Goal: Check status: Check status

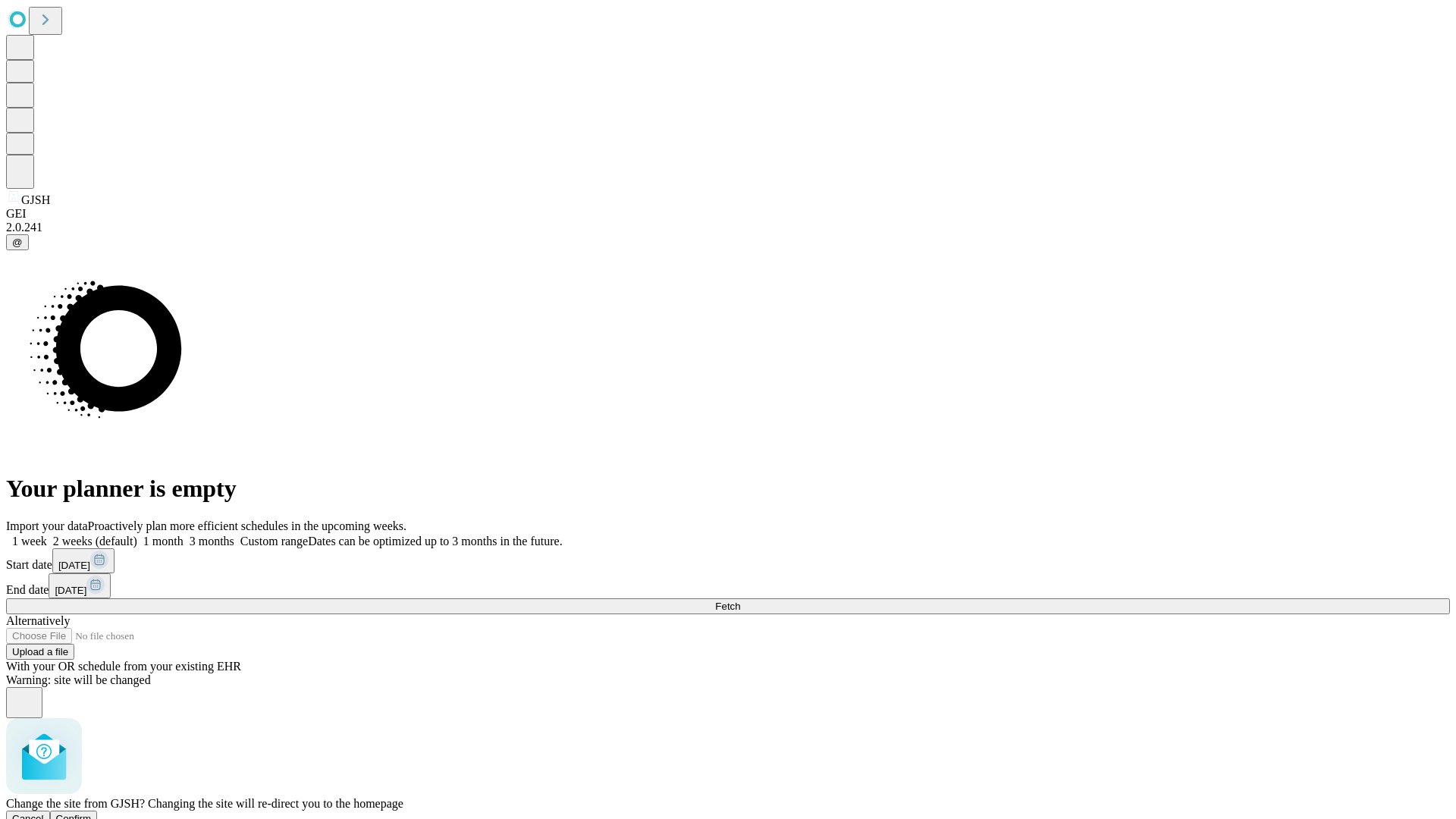
click at [92, 813] on span "Confirm" at bounding box center [73, 818] width 36 height 11
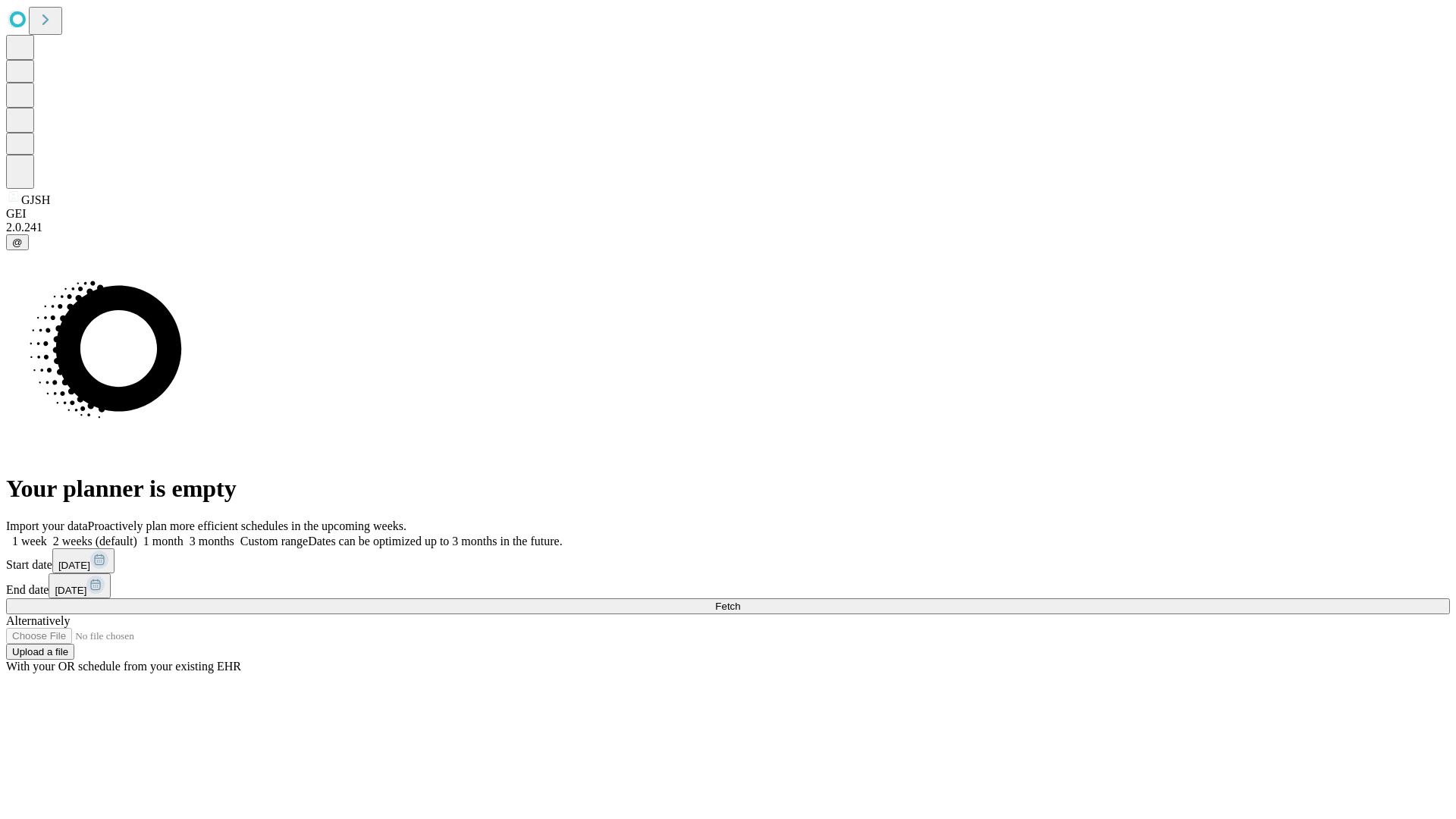
click at [183, 535] on label "1 month" at bounding box center [161, 541] width 46 height 13
click at [740, 601] on span "Fetch" at bounding box center [727, 606] width 25 height 11
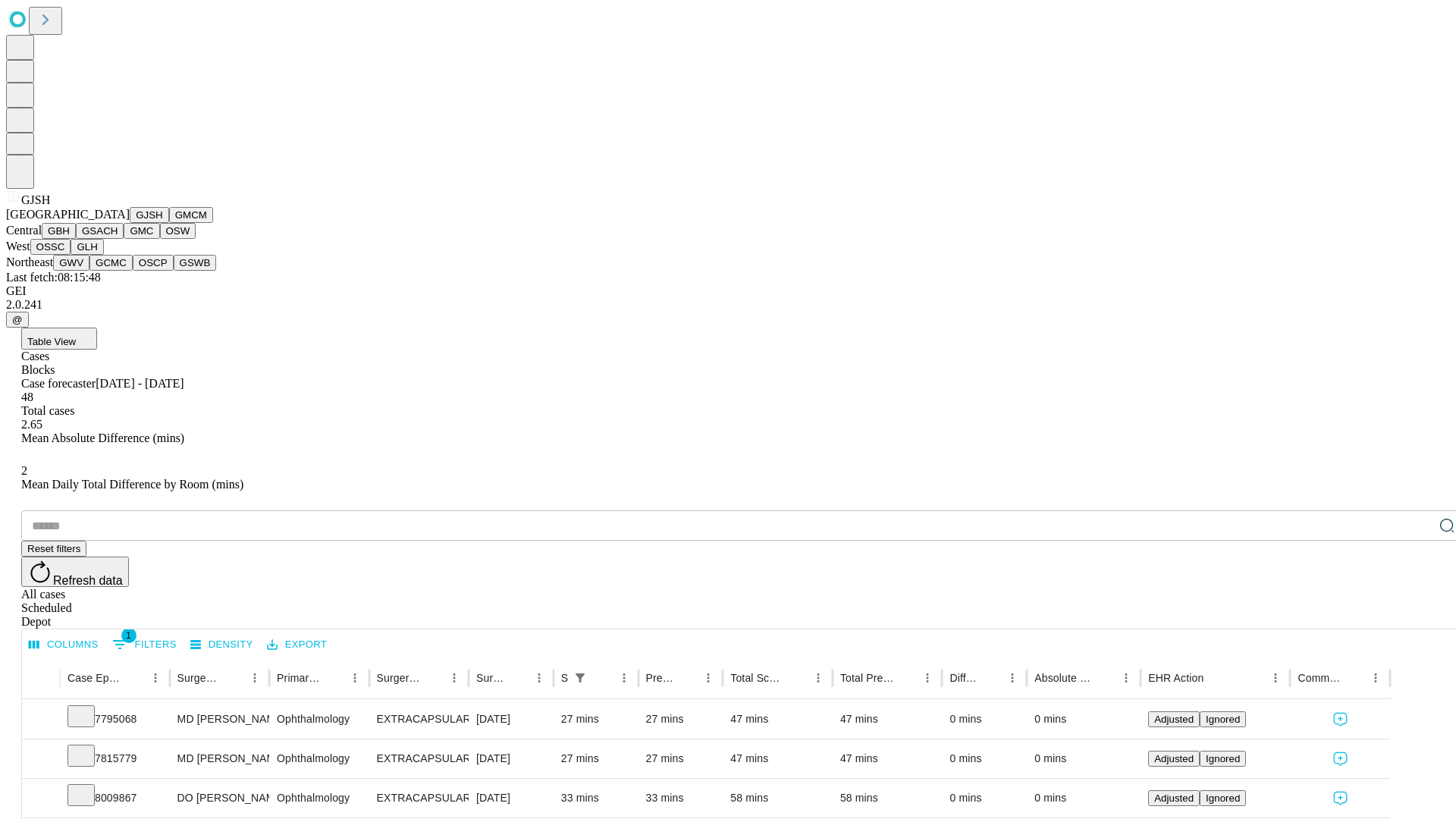
click at [169, 223] on button "GMCM" at bounding box center [191, 215] width 44 height 16
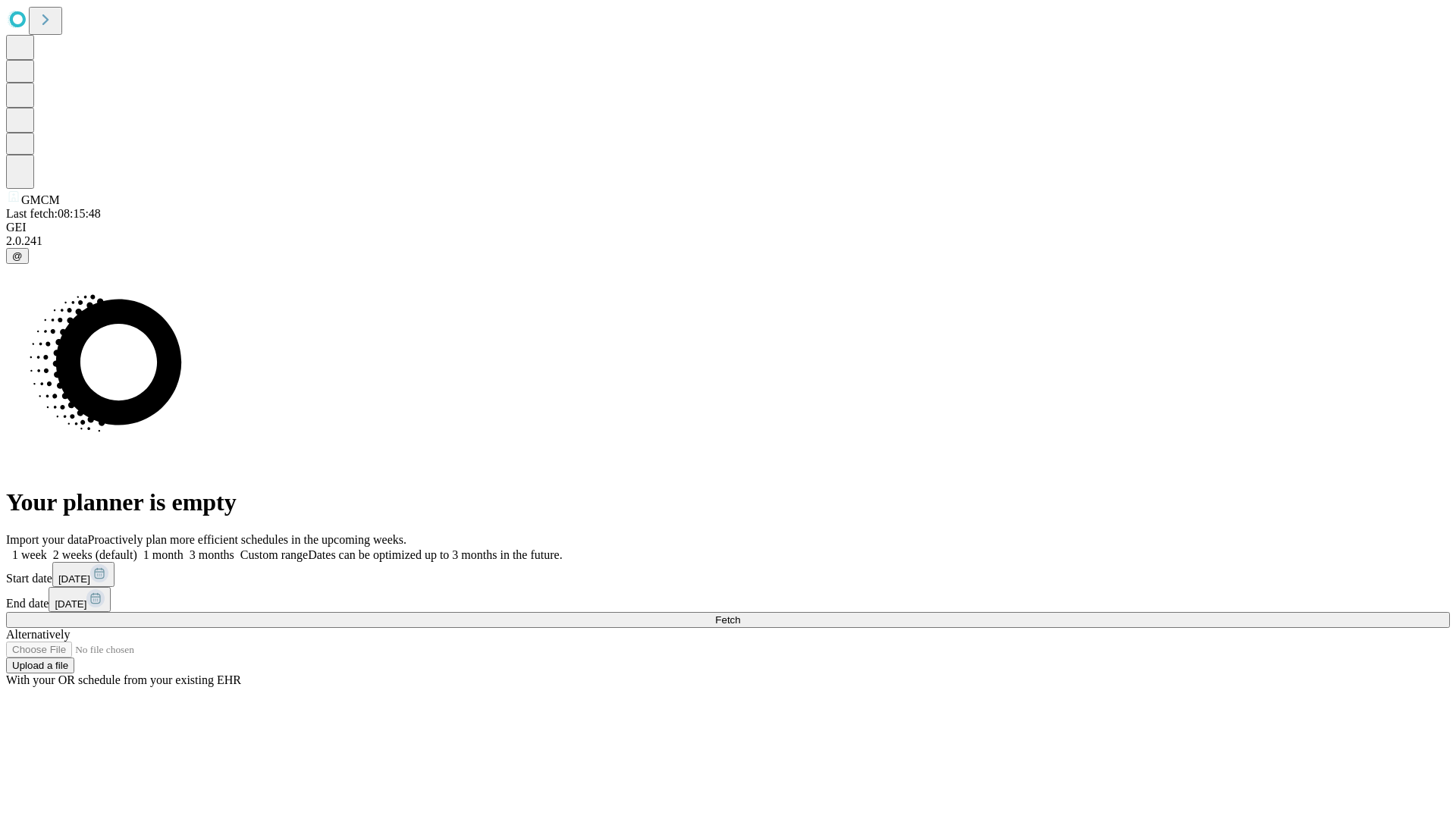
click at [183, 548] on label "1 month" at bounding box center [161, 555] width 46 height 13
click at [740, 614] on span "Fetch" at bounding box center [727, 620] width 25 height 11
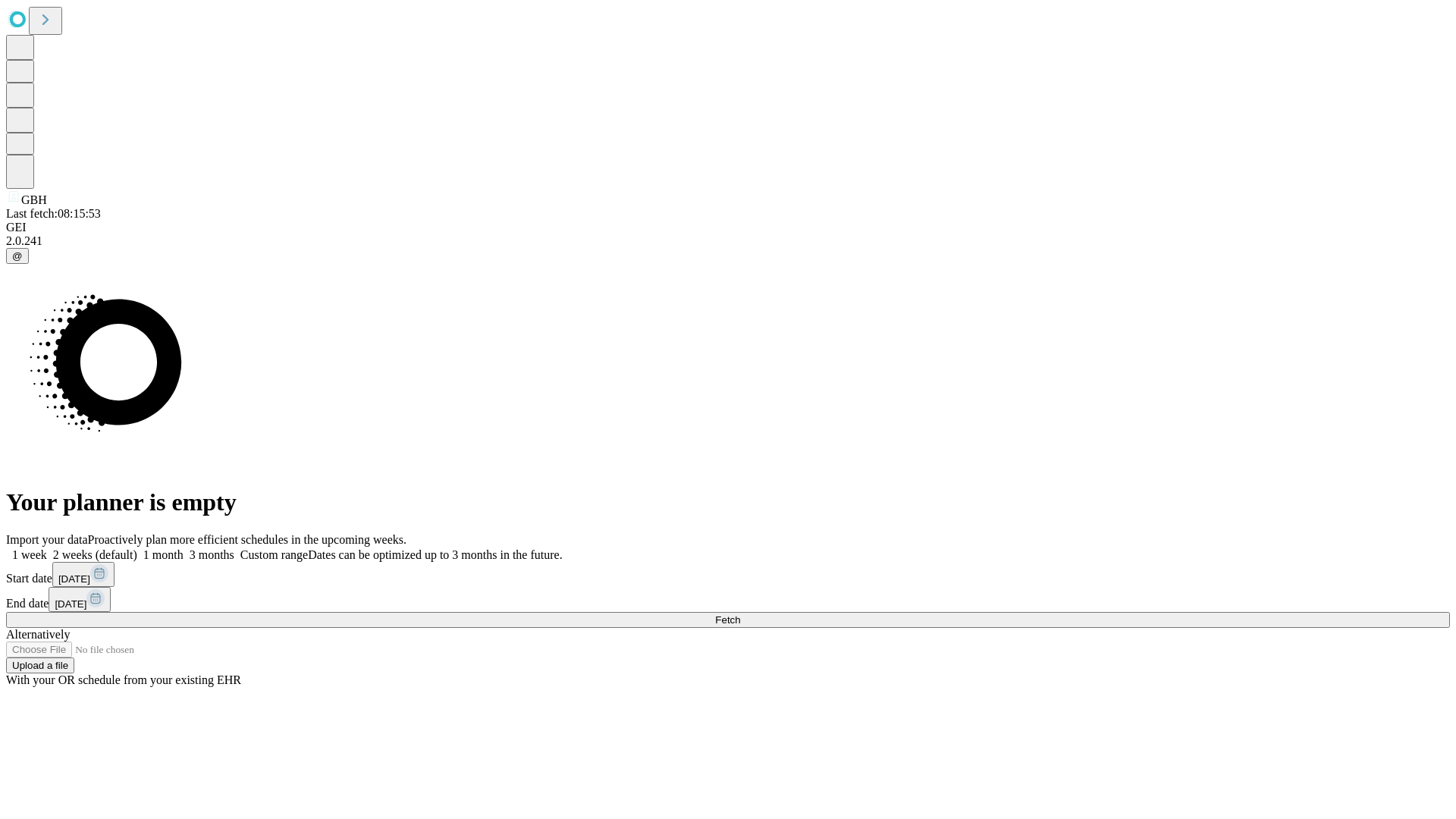
click at [183, 548] on label "1 month" at bounding box center [161, 555] width 46 height 13
click at [740, 614] on span "Fetch" at bounding box center [727, 620] width 25 height 11
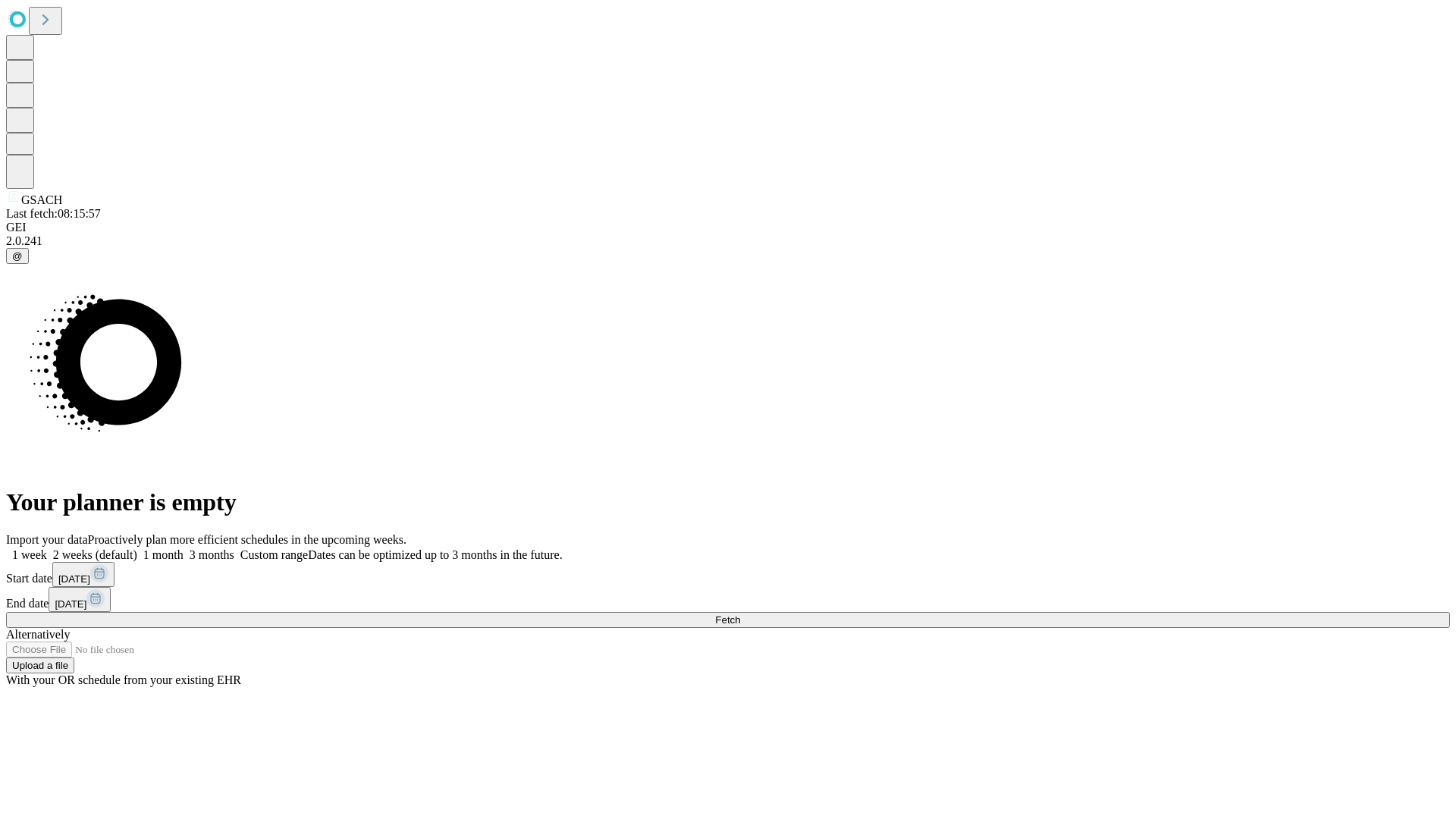
click at [183, 548] on label "1 month" at bounding box center [161, 555] width 46 height 13
click at [740, 614] on span "Fetch" at bounding box center [727, 620] width 25 height 11
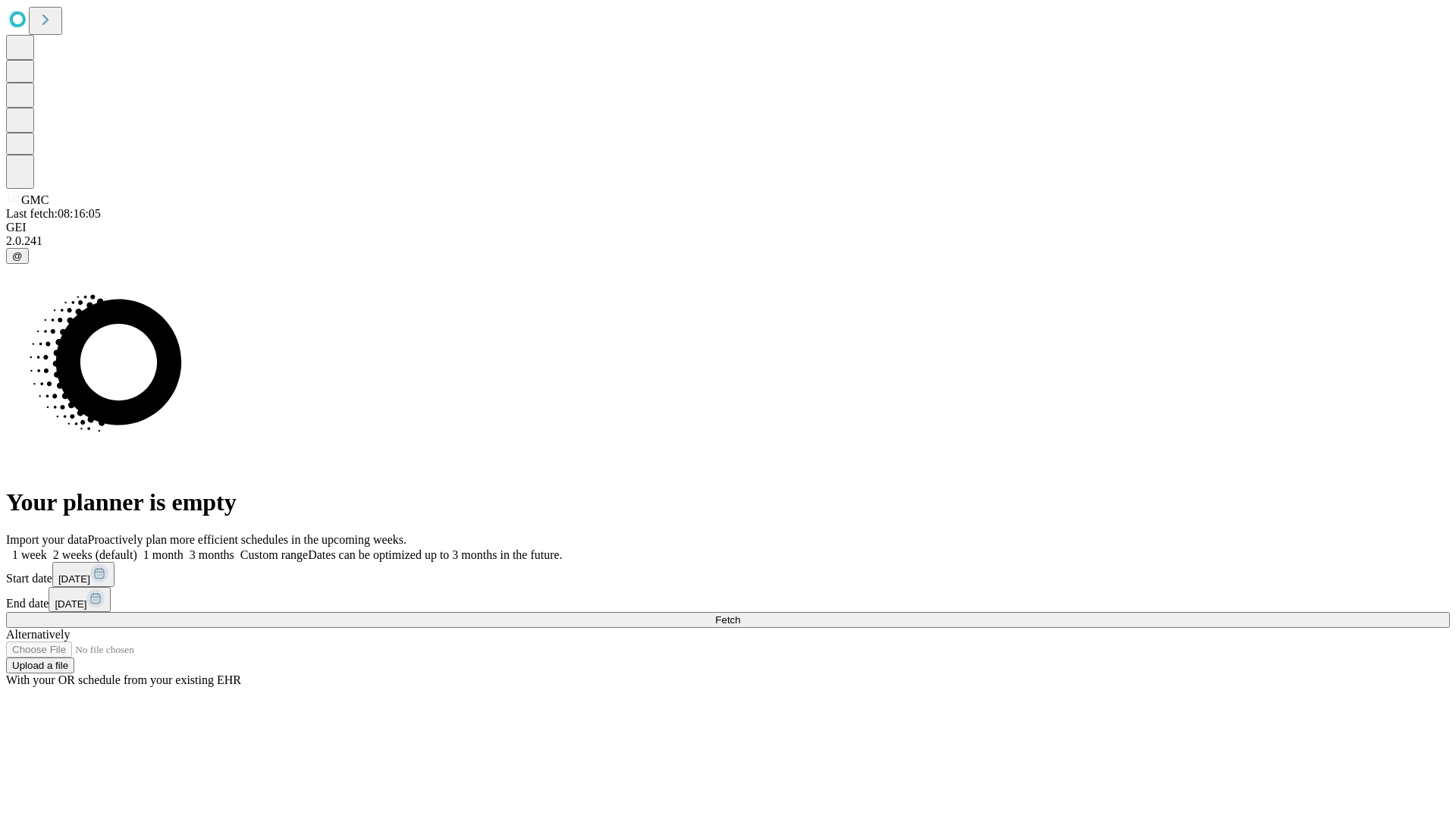
click at [183, 548] on label "1 month" at bounding box center [161, 555] width 46 height 13
click at [740, 614] on span "Fetch" at bounding box center [727, 620] width 25 height 11
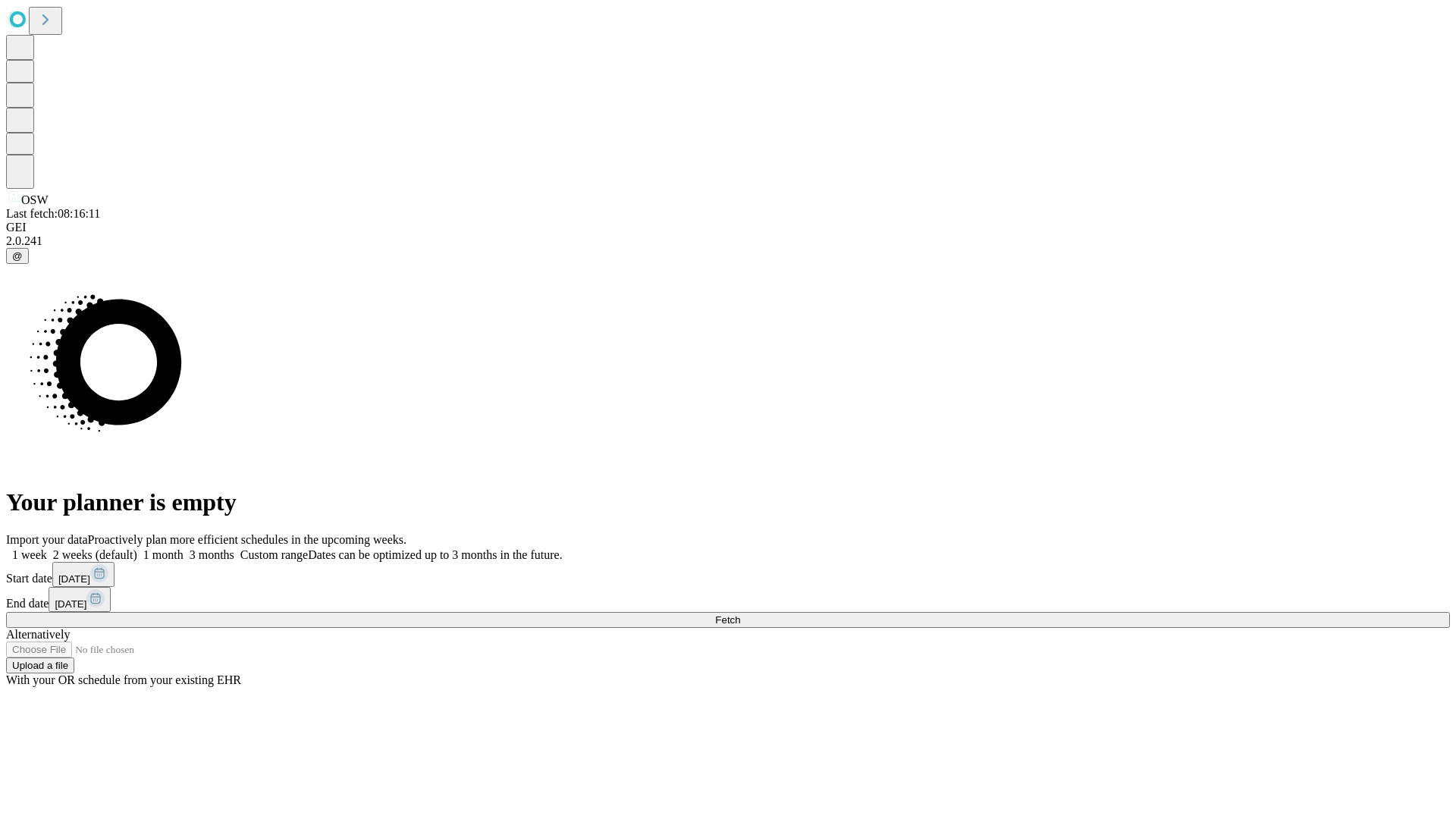
click at [183, 548] on label "1 month" at bounding box center [161, 555] width 46 height 13
click at [740, 614] on span "Fetch" at bounding box center [727, 620] width 25 height 11
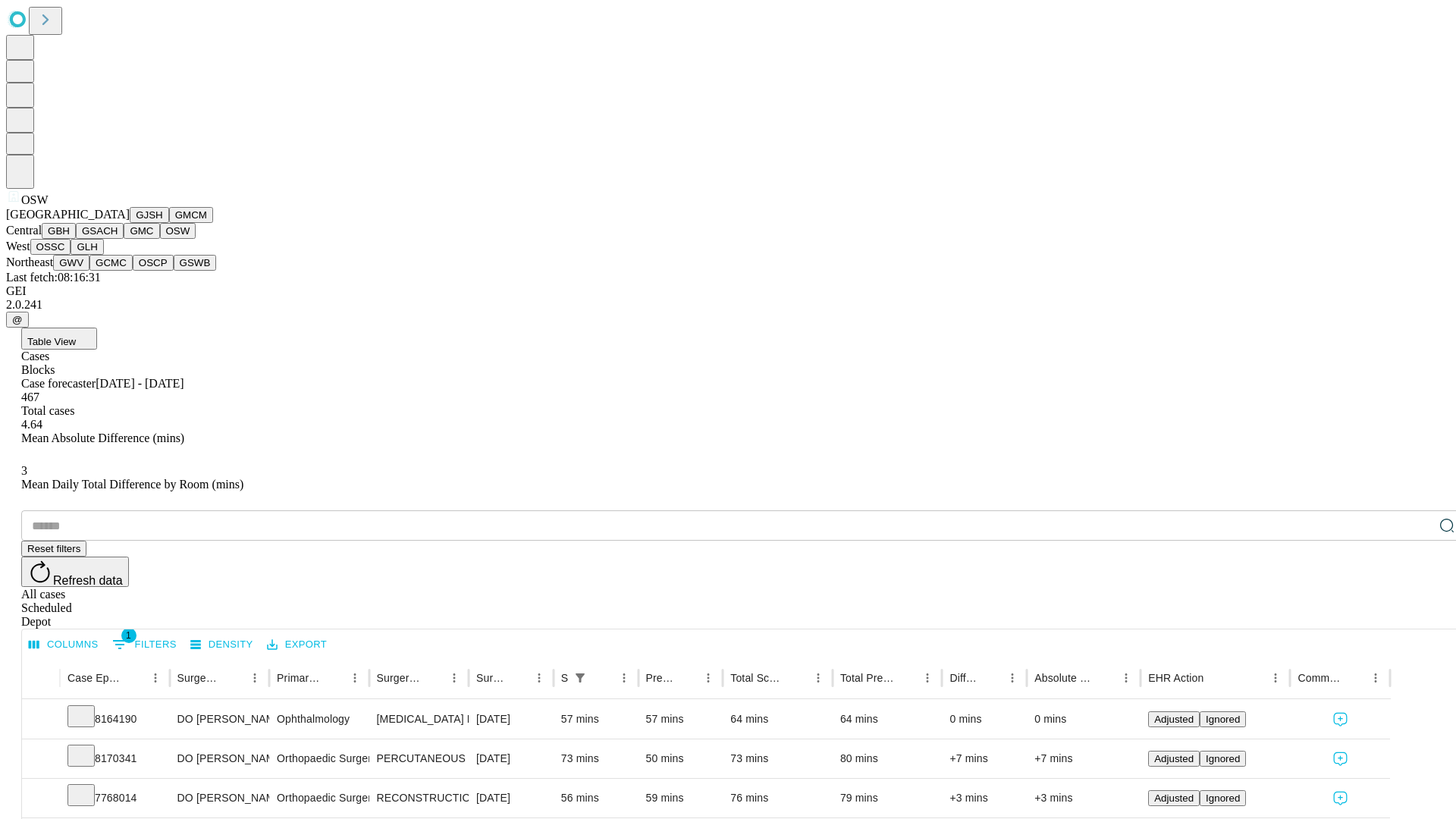
click at [72, 255] on button "OSSC" at bounding box center [50, 246] width 41 height 16
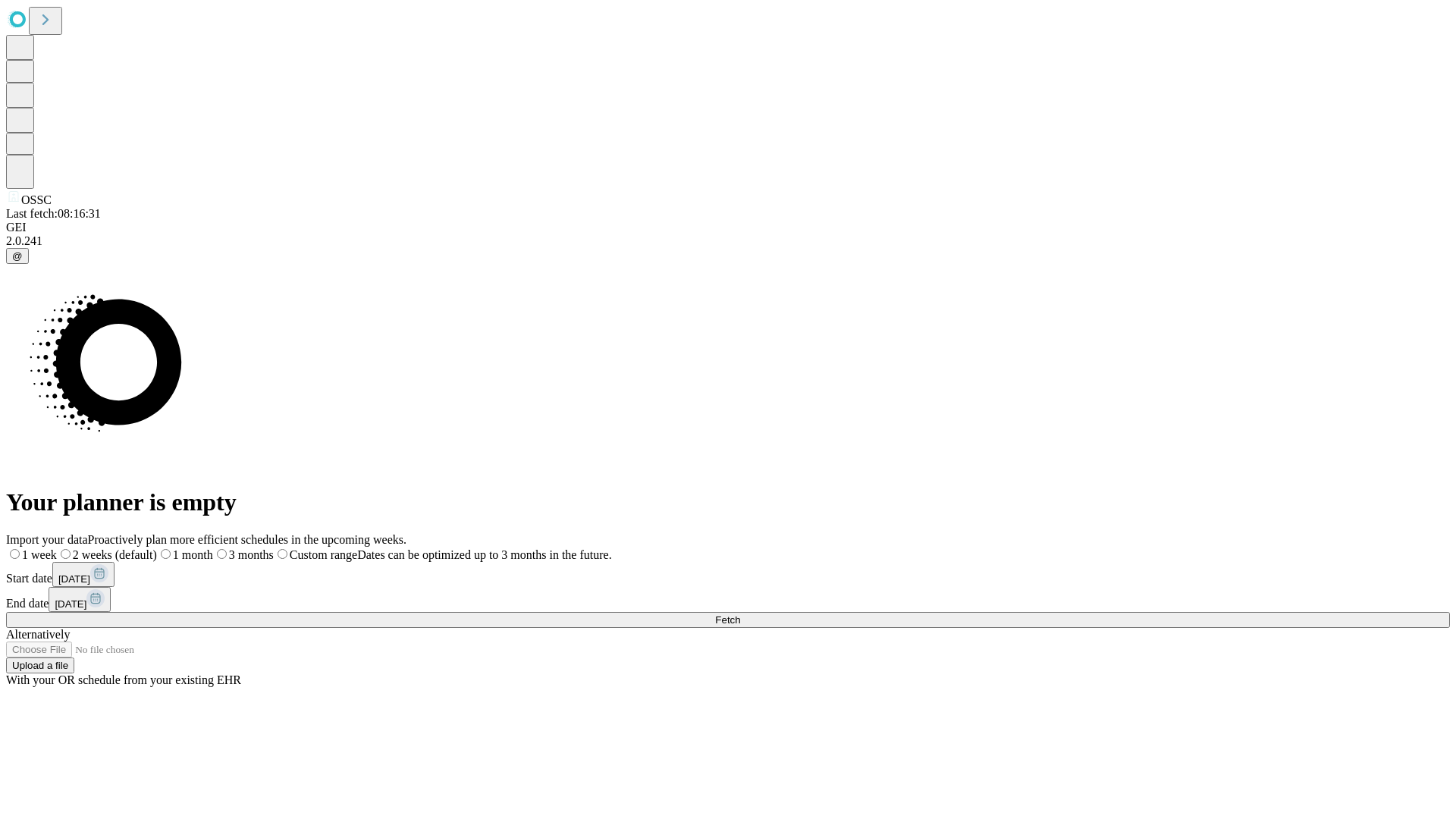
click at [213, 548] on label "1 month" at bounding box center [184, 555] width 56 height 13
click at [740, 614] on span "Fetch" at bounding box center [727, 620] width 25 height 11
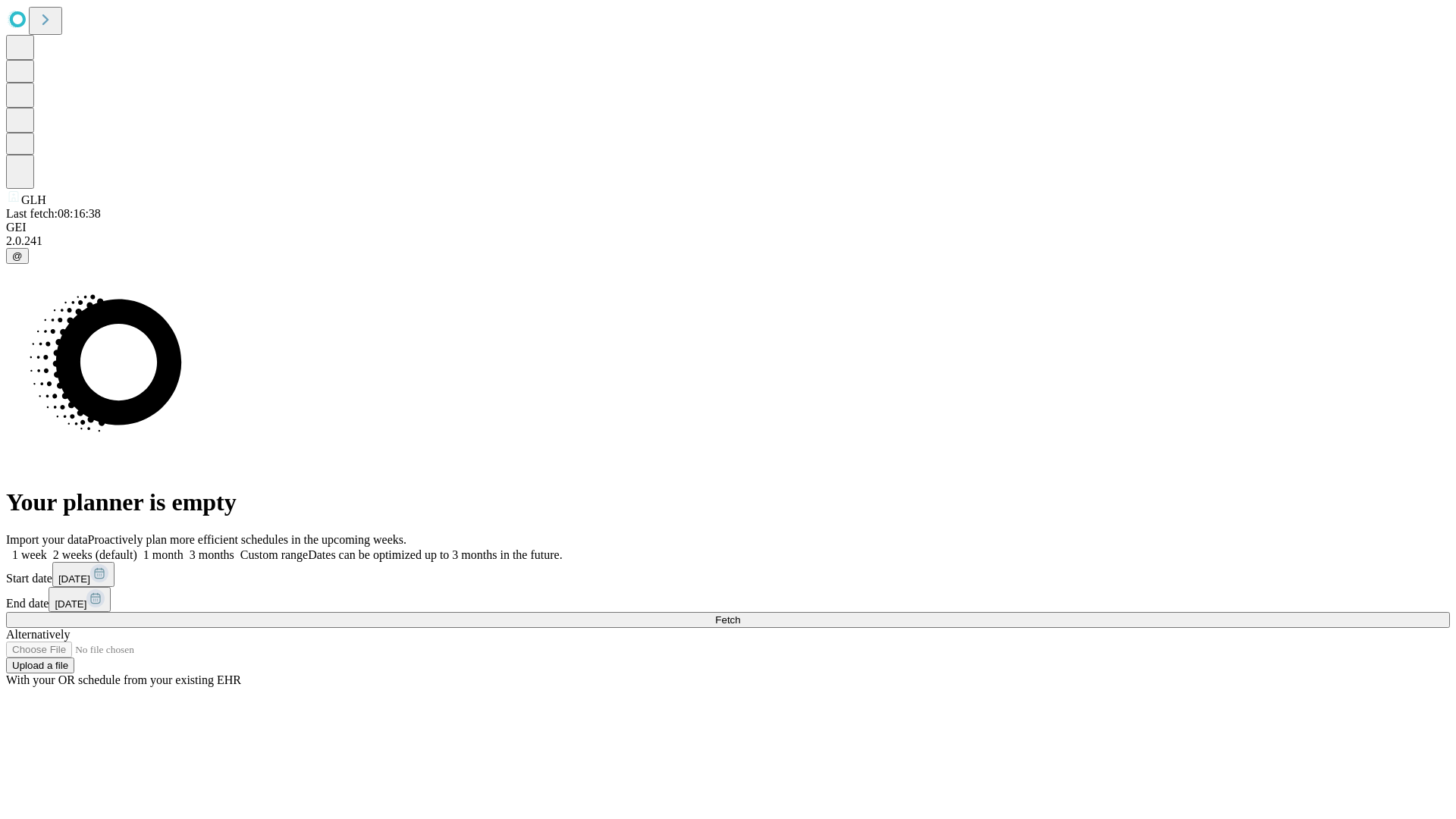
click at [740, 614] on span "Fetch" at bounding box center [727, 620] width 25 height 11
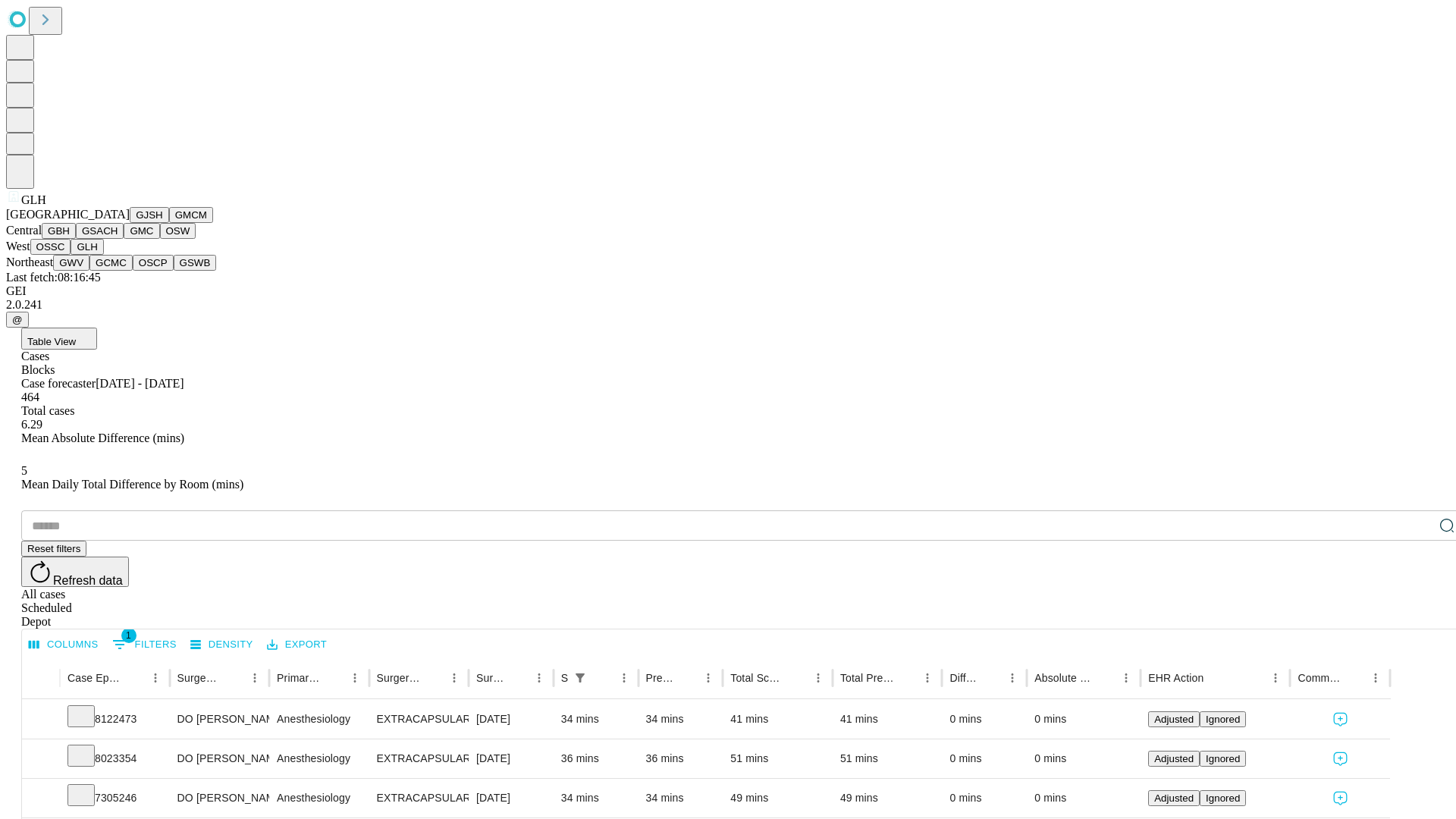
click at [90, 271] on button "GWV" at bounding box center [72, 262] width 37 height 16
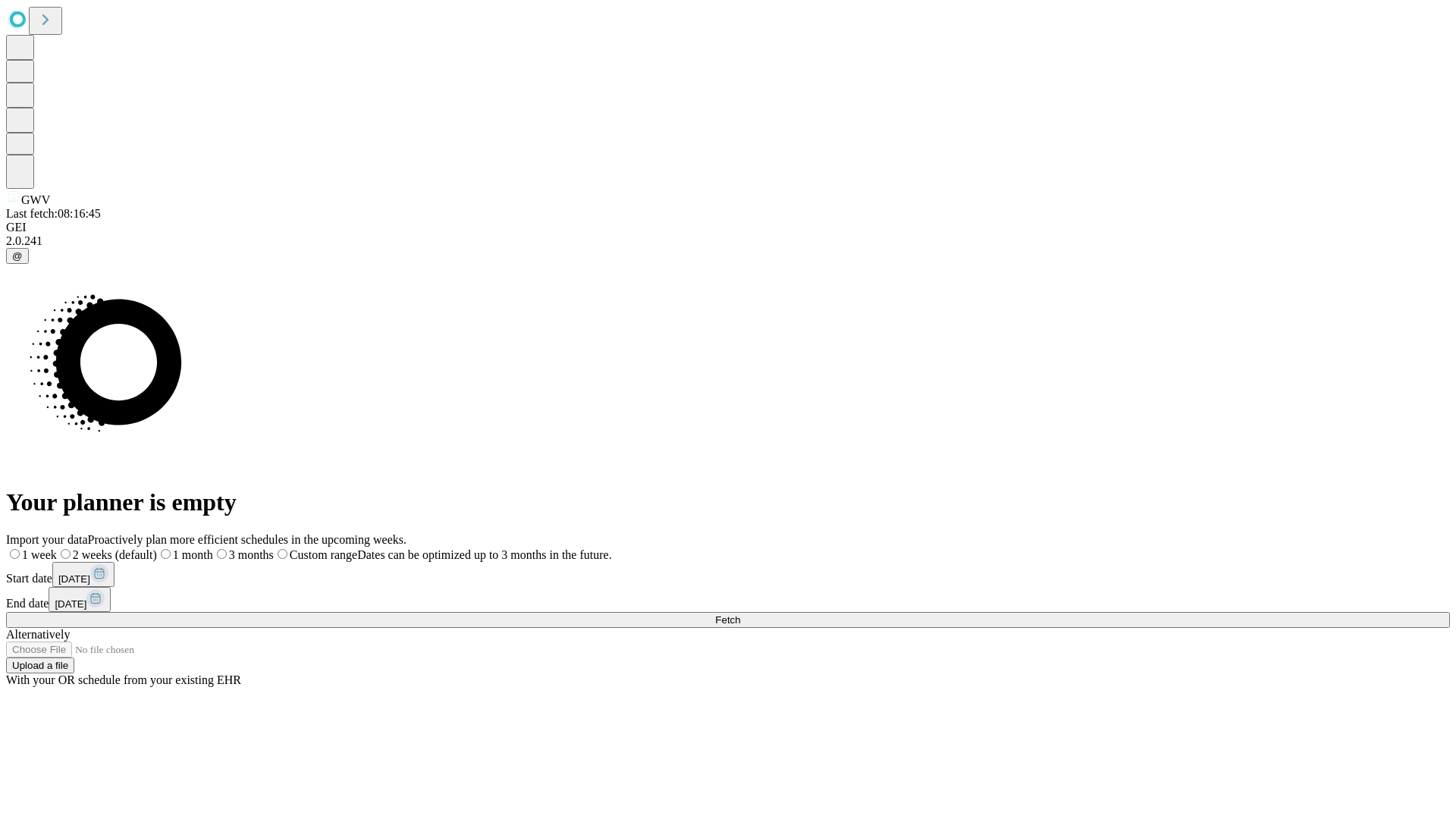
click at [740, 614] on span "Fetch" at bounding box center [727, 620] width 25 height 11
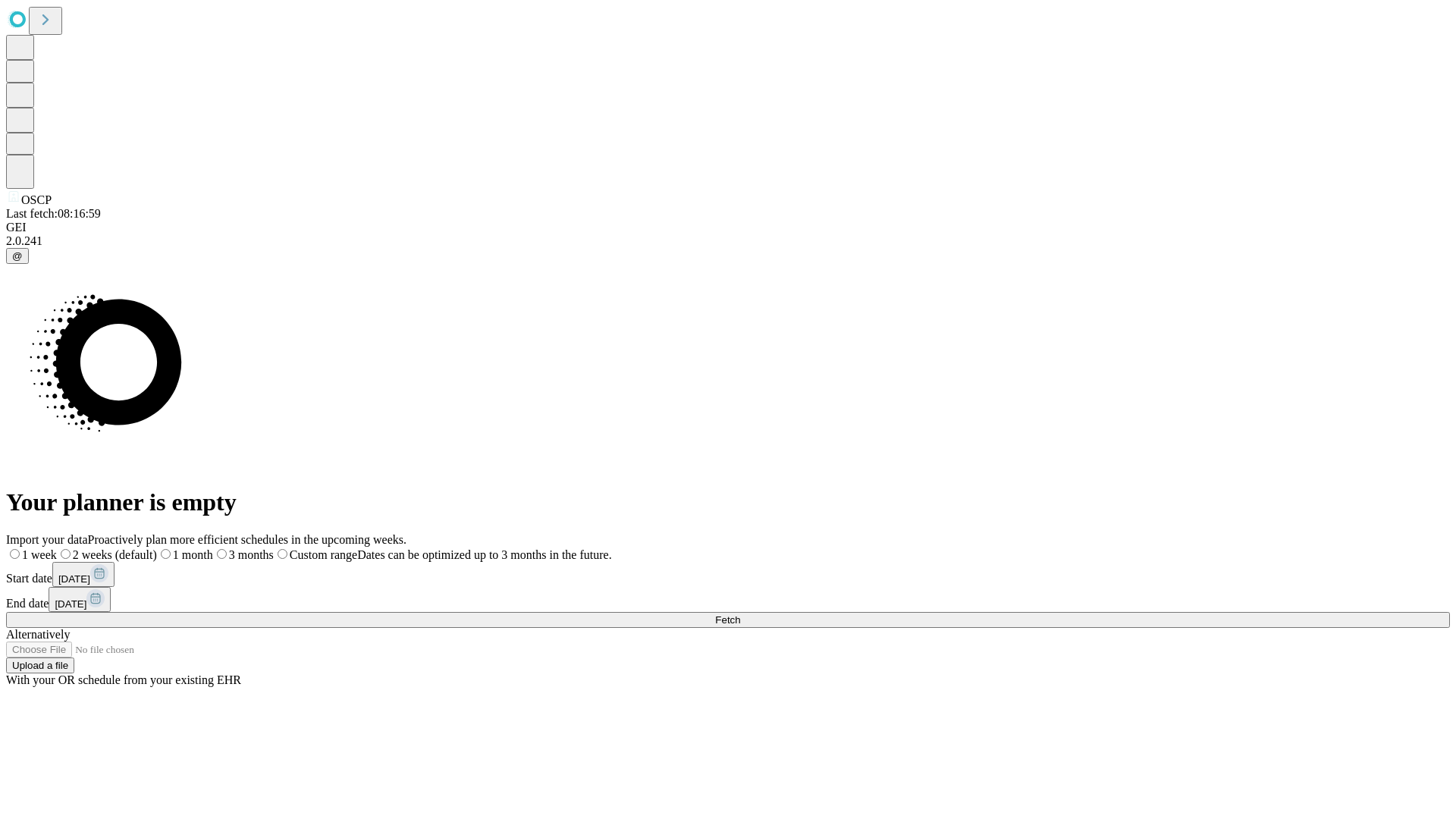
click at [213, 548] on label "1 month" at bounding box center [184, 555] width 56 height 13
click at [740, 614] on span "Fetch" at bounding box center [727, 620] width 25 height 11
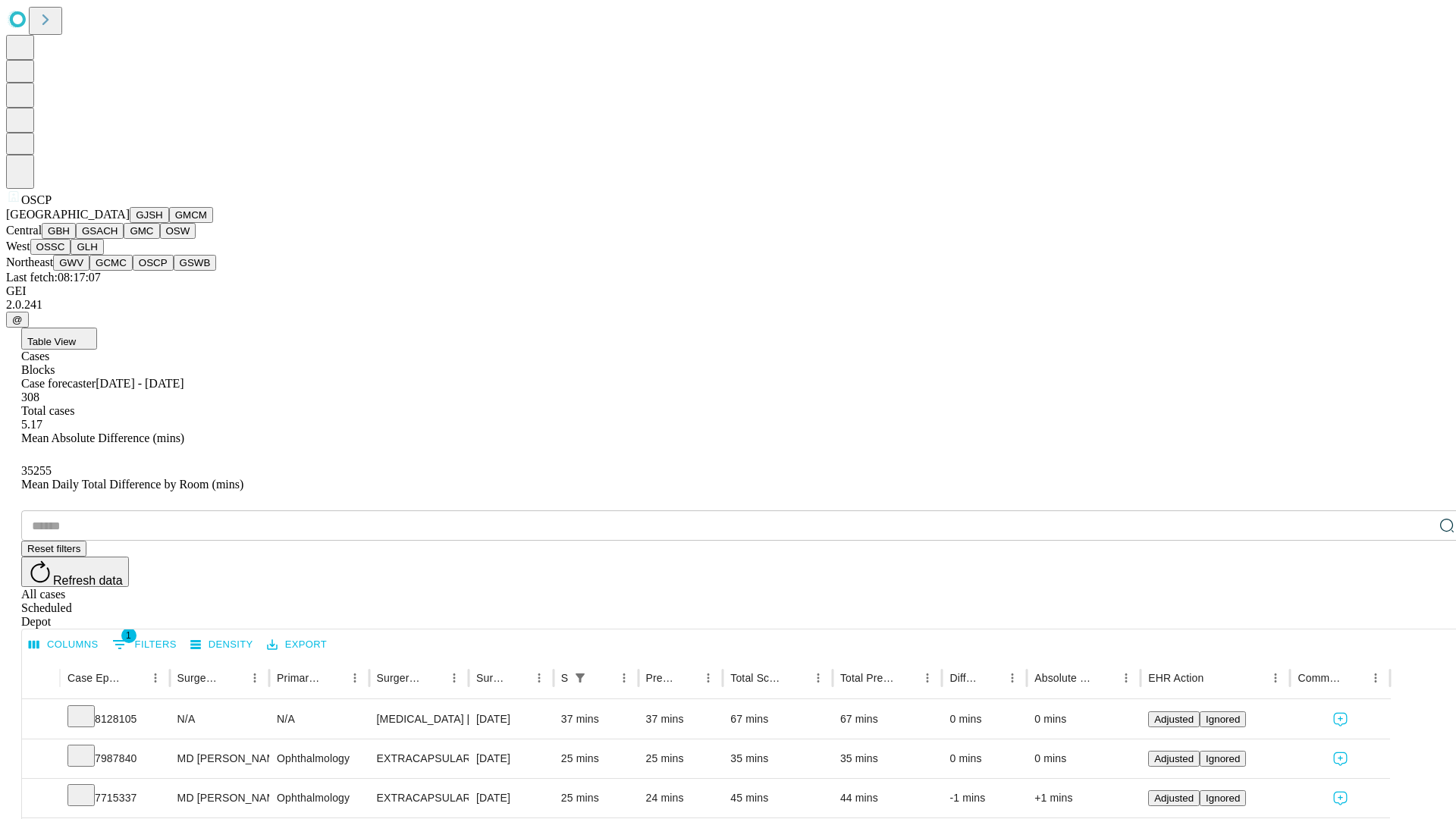
click at [173, 271] on button "GSWB" at bounding box center [195, 262] width 43 height 16
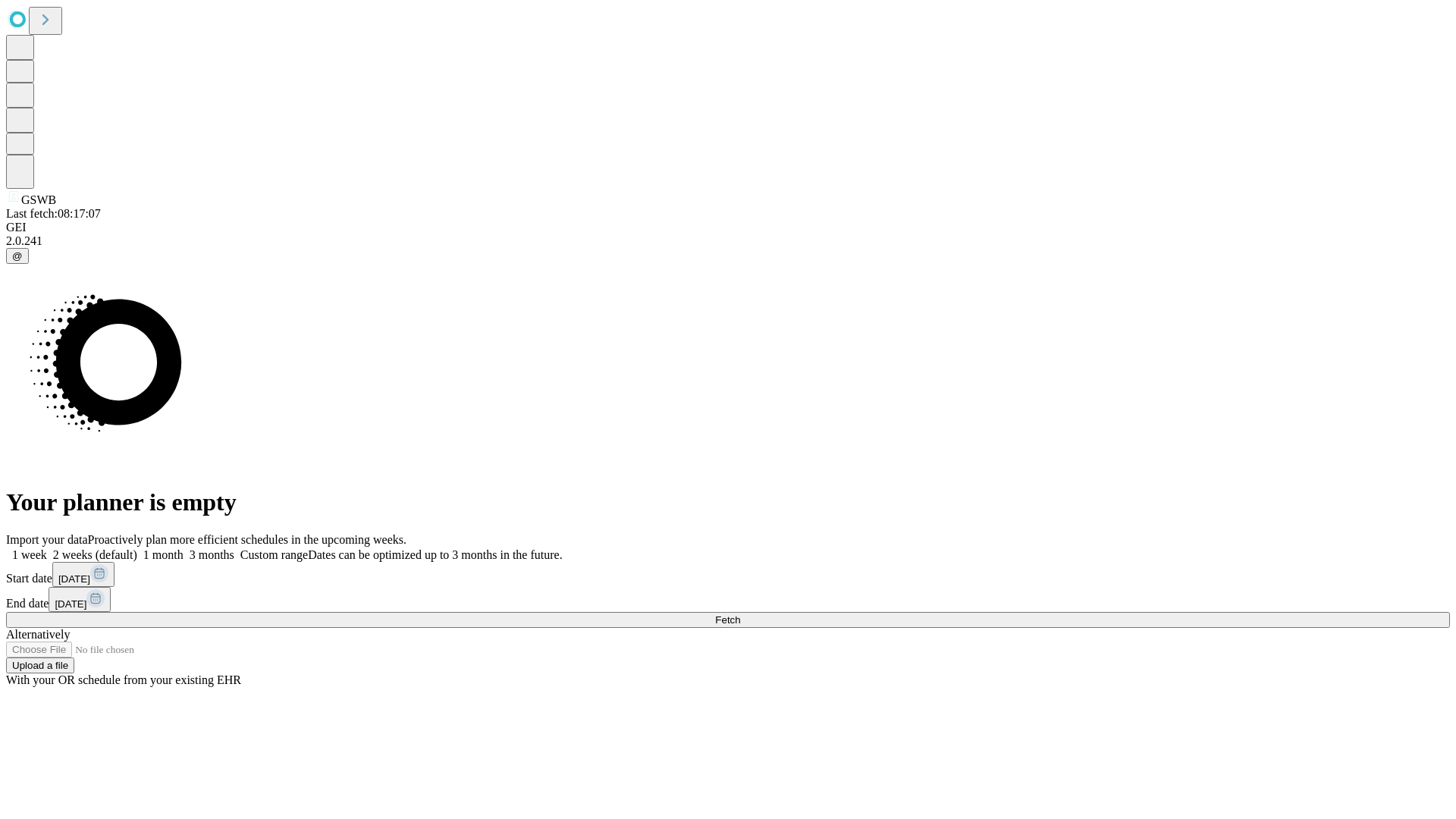
click at [740, 614] on span "Fetch" at bounding box center [727, 620] width 25 height 11
